Goal: Information Seeking & Learning: Learn about a topic

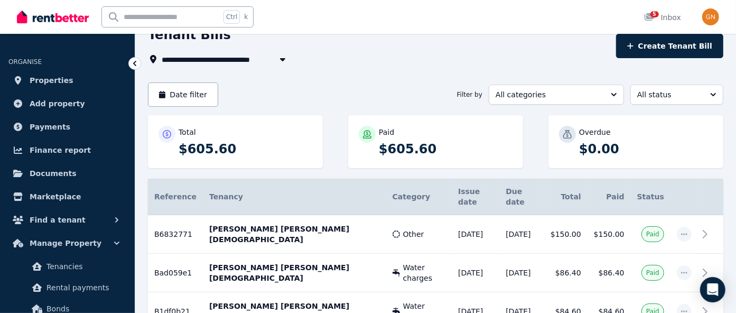
scroll to position [55, 0]
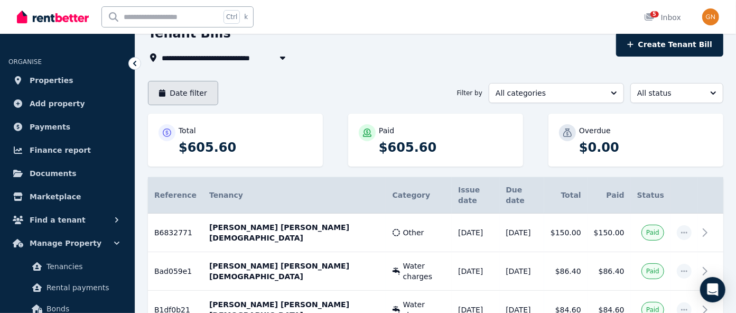
click at [178, 92] on button "Date filter" at bounding box center [183, 93] width 70 height 24
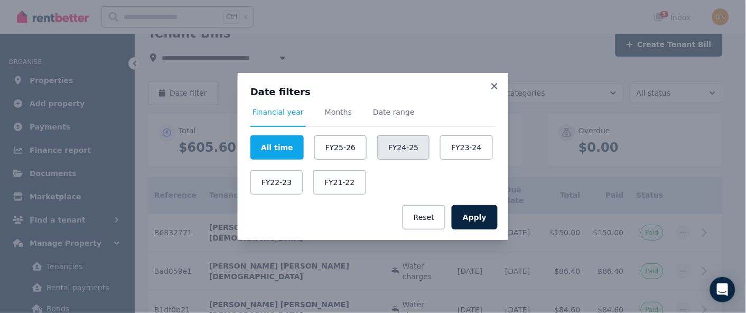
click at [385, 148] on button "FY24-25" at bounding box center [403, 147] width 52 height 24
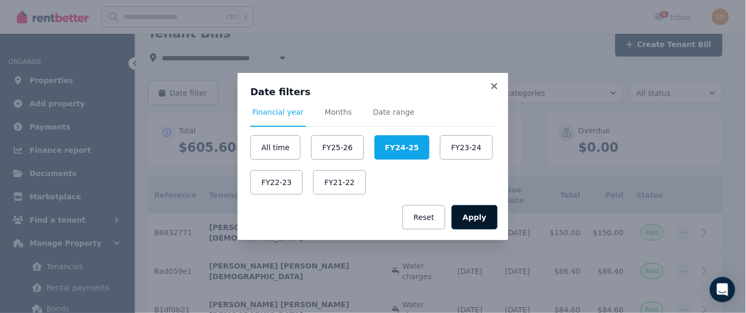
click at [474, 215] on button "Apply" at bounding box center [474, 217] width 46 height 24
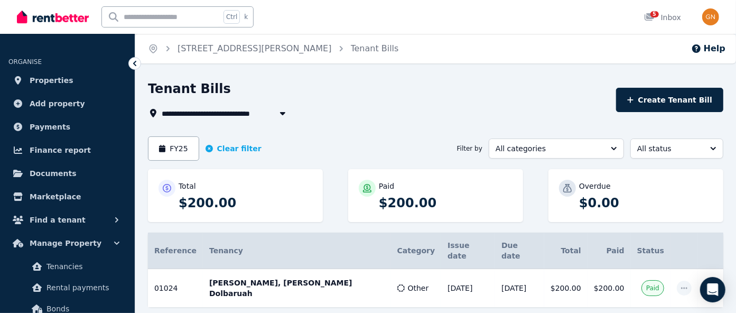
scroll to position [16, 0]
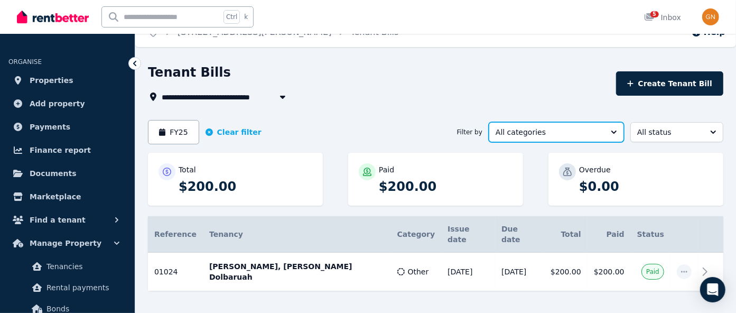
click at [614, 133] on button "All categories" at bounding box center [555, 132] width 135 height 20
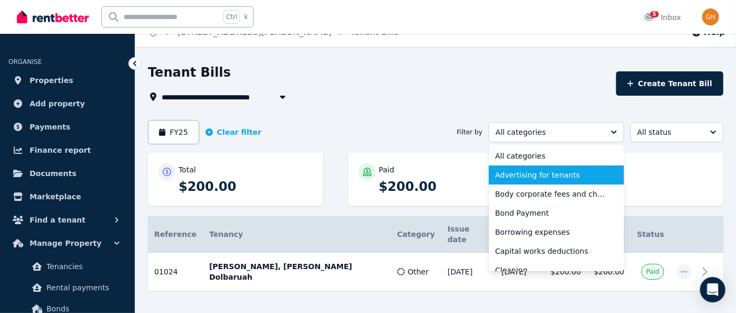
click at [552, 173] on span "Advertising for tenants" at bounding box center [550, 174] width 110 height 11
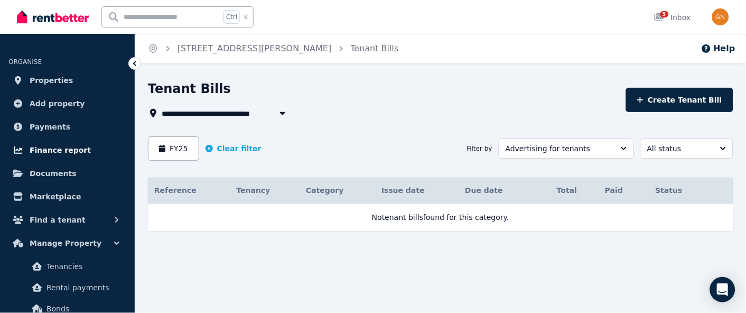
click at [56, 148] on span "Finance report" at bounding box center [60, 150] width 61 height 13
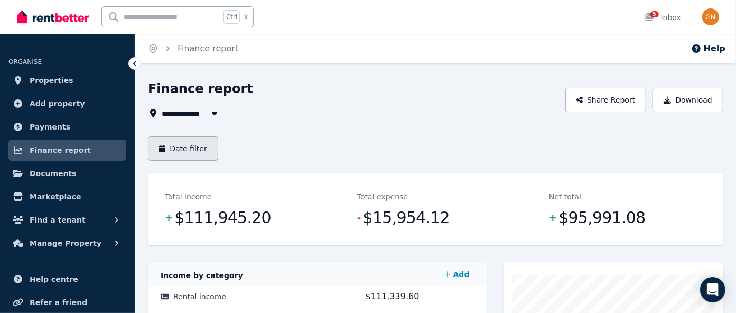
click at [186, 145] on button "Date filter" at bounding box center [183, 148] width 70 height 24
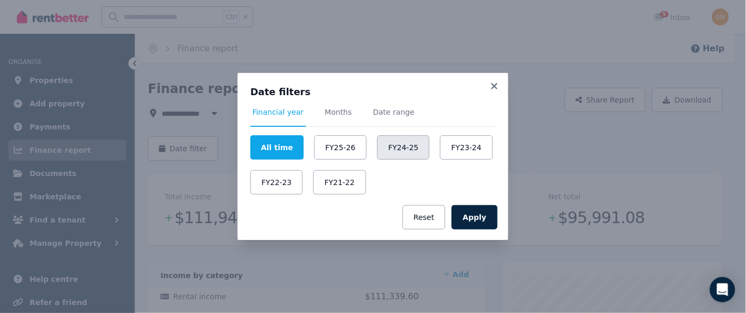
click at [395, 144] on button "FY24-25" at bounding box center [403, 147] width 52 height 24
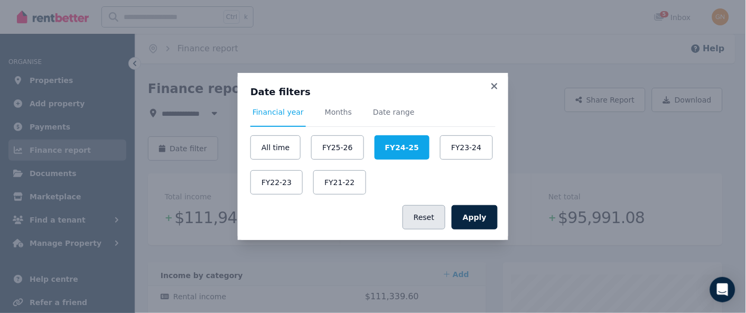
click at [427, 214] on button "Reset" at bounding box center [423, 217] width 43 height 24
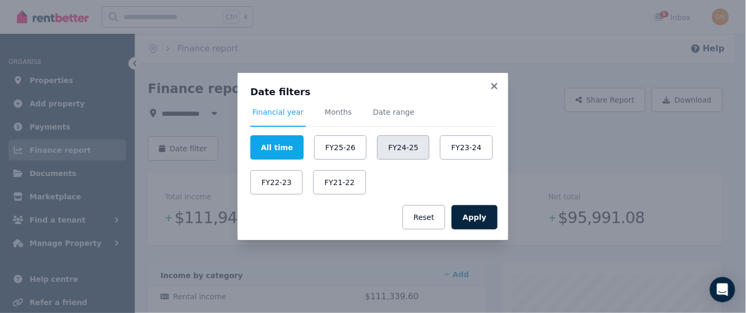
click at [399, 143] on button "FY24-25" at bounding box center [403, 147] width 52 height 24
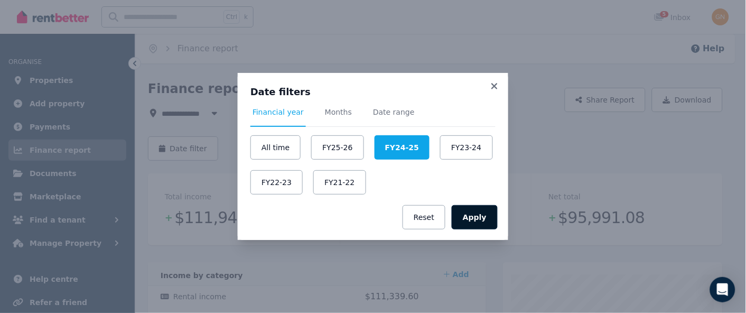
click at [481, 218] on button "Apply" at bounding box center [474, 217] width 46 height 24
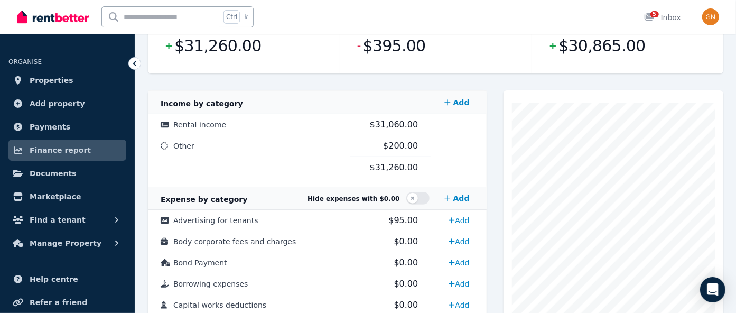
scroll to position [175, 0]
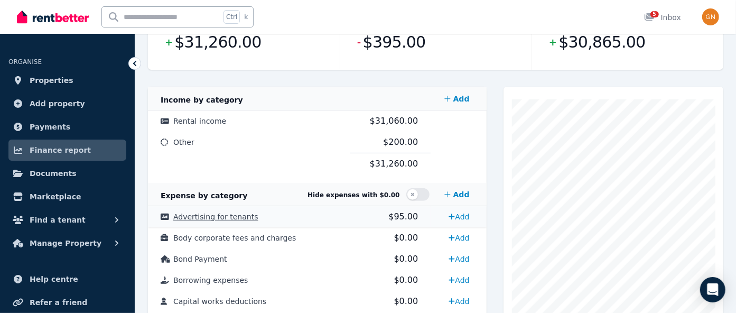
click at [195, 217] on span "Advertising for tenants" at bounding box center [215, 216] width 85 height 8
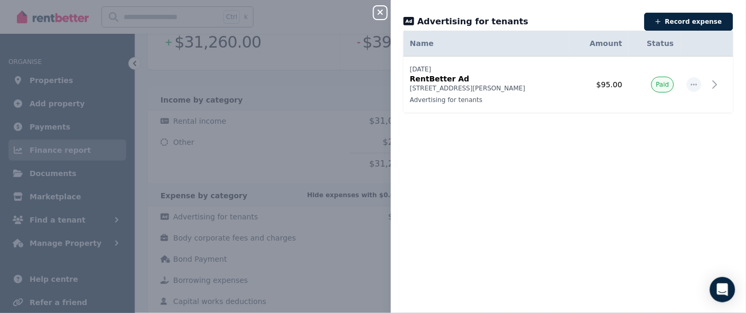
click at [382, 11] on icon "button" at bounding box center [380, 12] width 13 height 8
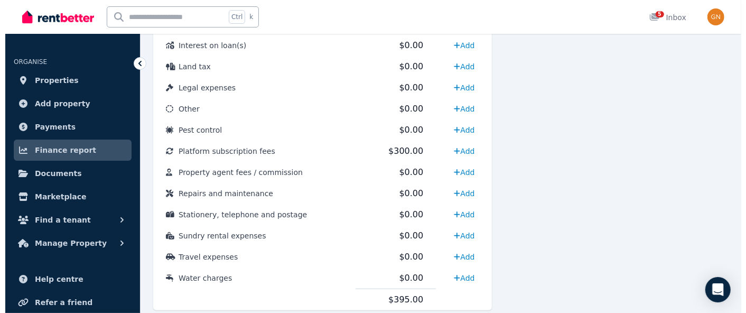
scroll to position [602, 0]
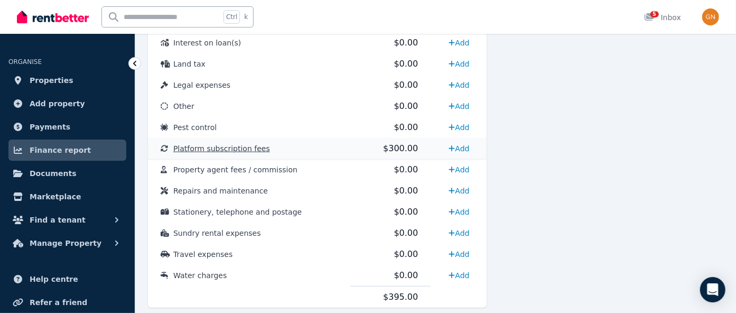
click at [218, 149] on span "Platform subscription fees" at bounding box center [221, 148] width 97 height 8
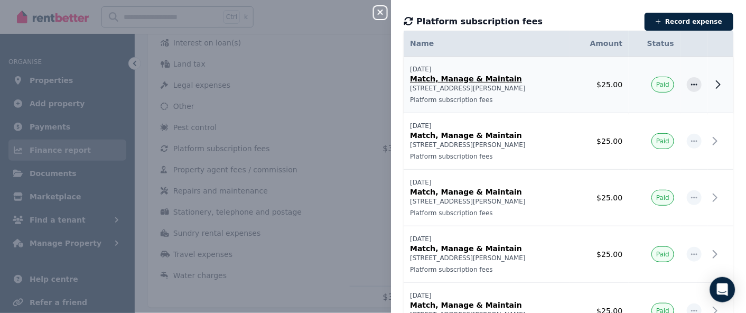
click at [711, 83] on icon at bounding box center [717, 84] width 13 height 13
